Goal: Navigation & Orientation: Find specific page/section

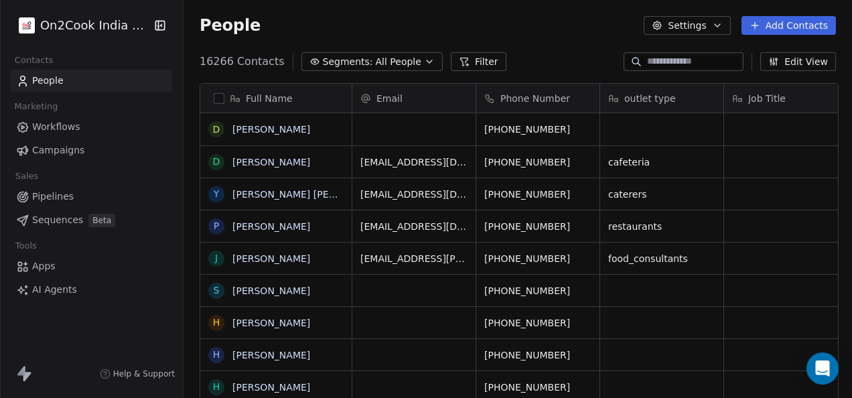
scroll to position [340, 660]
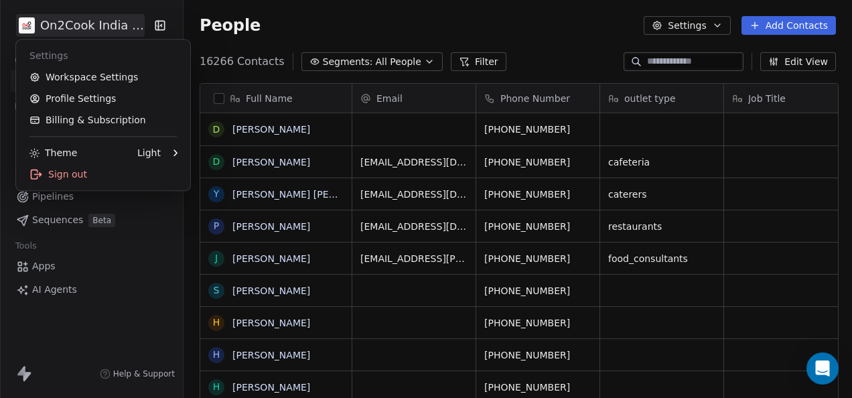
click at [92, 22] on html "On2Cook India Pvt. Ltd. Contacts People Marketing Workflows Campaigns Sales Pip…" at bounding box center [426, 199] width 852 height 398
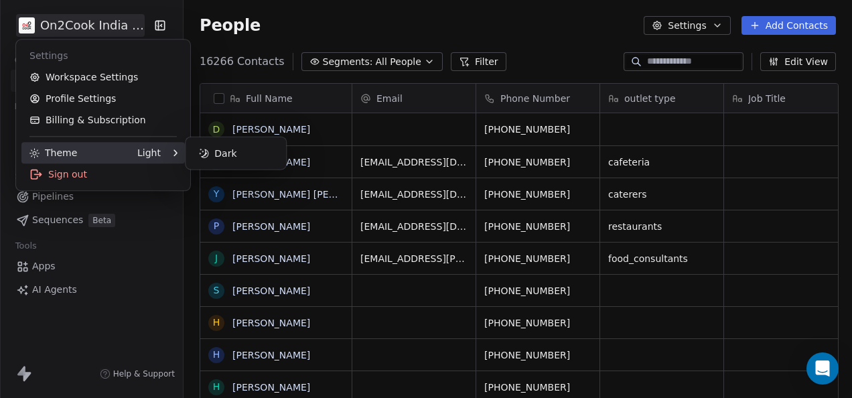
click at [154, 157] on div "Light" at bounding box center [148, 152] width 23 height 13
click at [228, 159] on div "Dark" at bounding box center [236, 153] width 90 height 21
click at [141, 250] on html "On2Cook India Pvt. Ltd. Contacts People Marketing Workflows Campaigns Sales Pip…" at bounding box center [426, 199] width 852 height 398
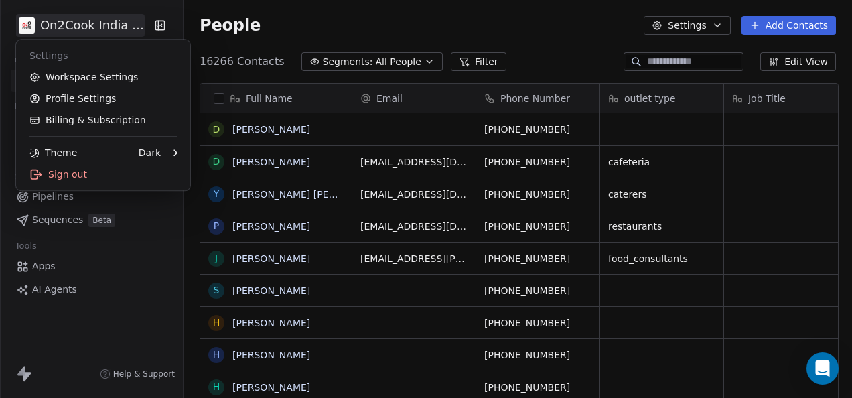
click at [97, 33] on html "On2Cook India Pvt. Ltd. Contacts People Marketing Workflows Campaigns Sales Pip…" at bounding box center [426, 199] width 852 height 398
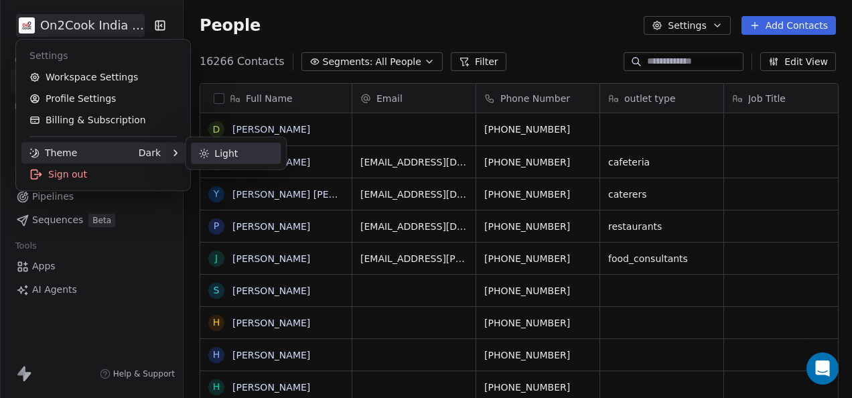
click at [210, 155] on div "Light" at bounding box center [236, 153] width 90 height 21
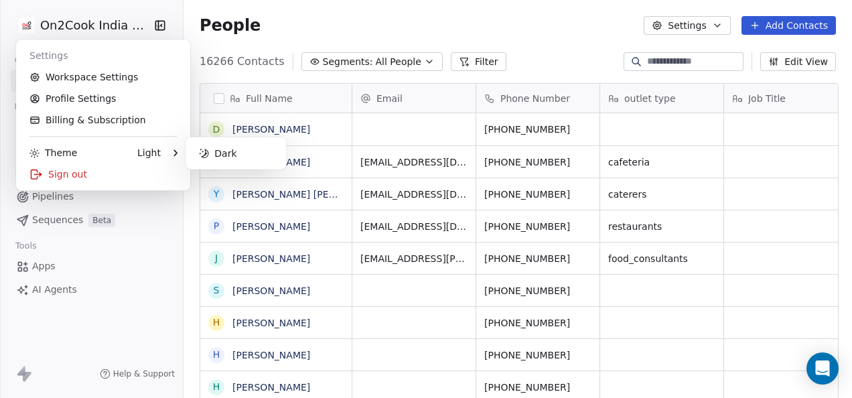
click at [123, 275] on html "On2Cook India Pvt. Ltd. Contacts People Marketing Workflows Campaigns Sales Pip…" at bounding box center [426, 199] width 852 height 398
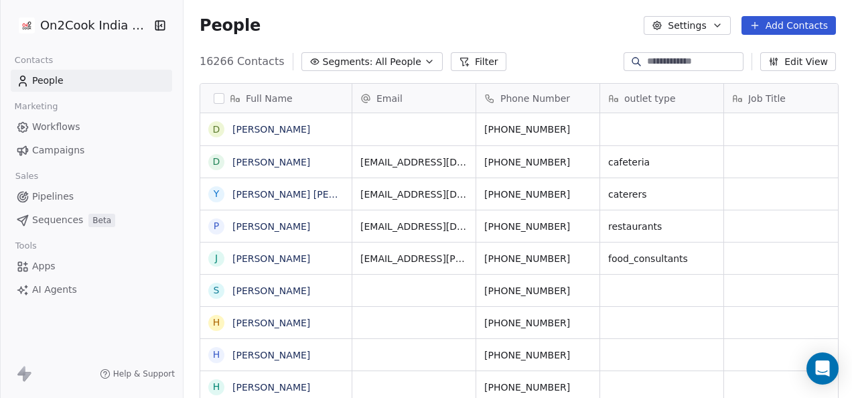
click at [99, 80] on link "People" at bounding box center [91, 81] width 161 height 22
click at [56, 86] on span "People" at bounding box center [47, 81] width 31 height 14
click at [151, 372] on span "Help & Support" at bounding box center [144, 373] width 62 height 11
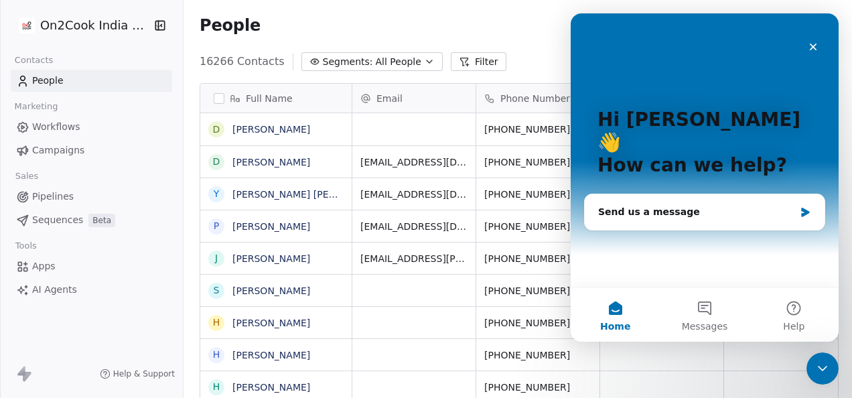
scroll to position [0, 0]
